Goal: Entertainment & Leisure: Browse casually

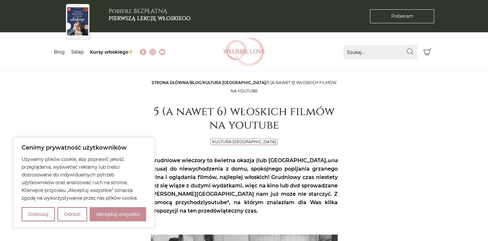
click at [125, 216] on button "Akceptuj wszystko" at bounding box center [118, 214] width 56 height 14
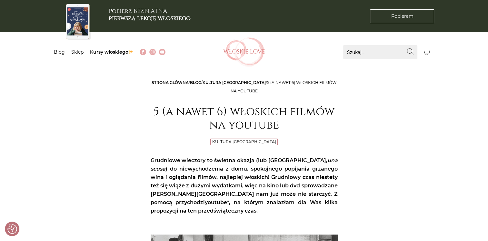
checkbox input "true"
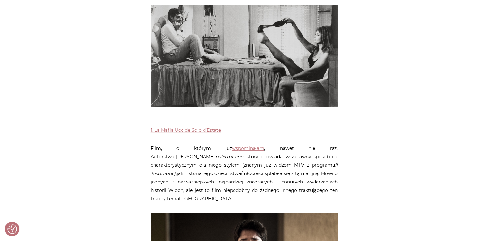
scroll to position [231, 0]
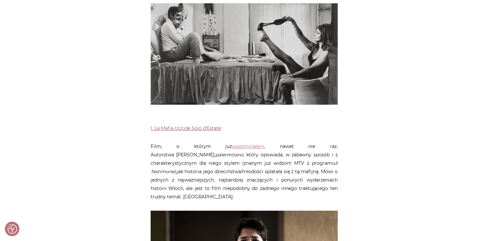
click at [197, 129] on link "1. La Mafia Uccide Solo d’Estate" at bounding box center [186, 128] width 70 height 6
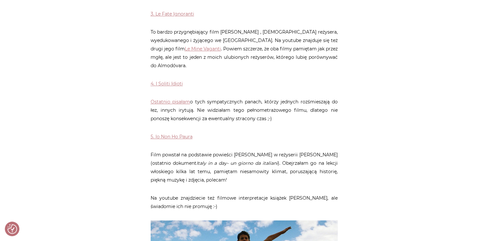
scroll to position [665, 0]
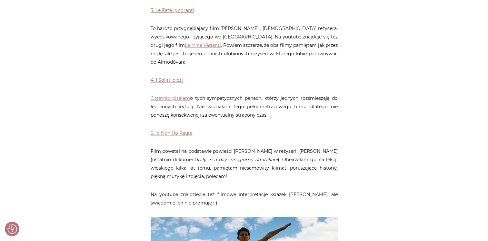
click at [169, 77] on link "4. I Soliti Idioti" at bounding box center [167, 80] width 32 height 6
